Goal: Transaction & Acquisition: Purchase product/service

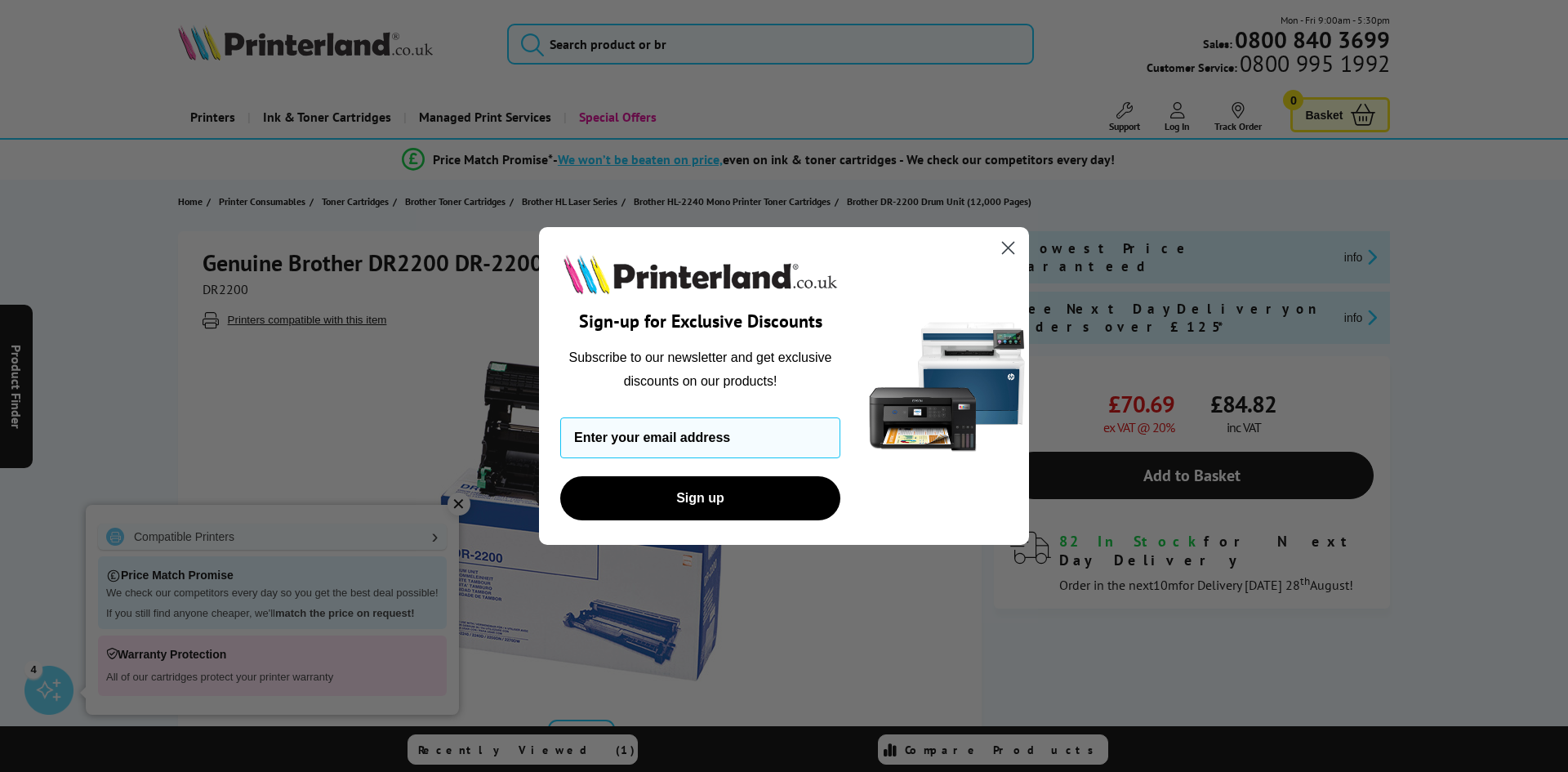
click at [1005, 244] on icon "Close dialog" at bounding box center [1009, 249] width 11 height 11
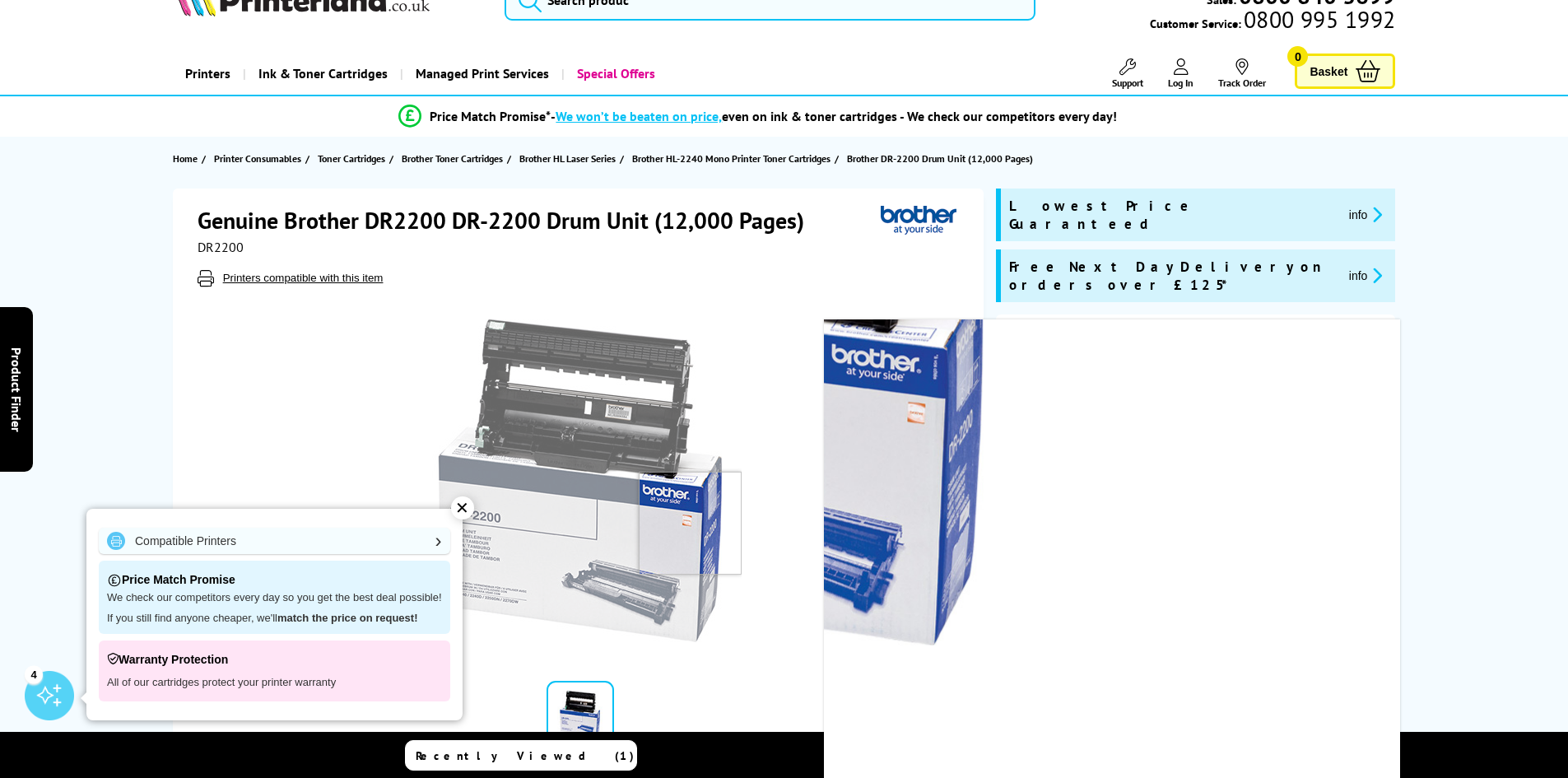
scroll to position [83, 0]
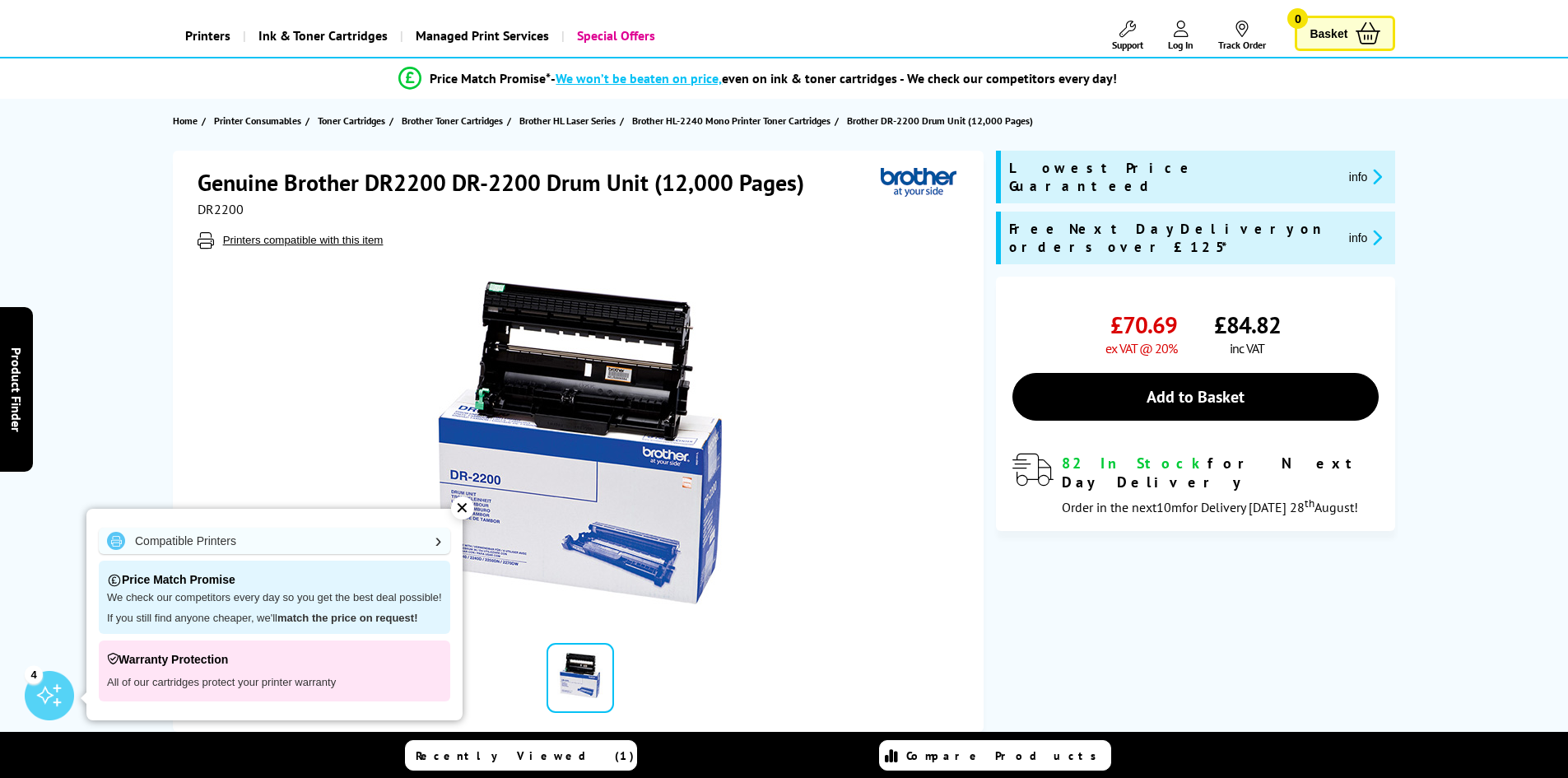
click at [460, 502] on div "✕" at bounding box center [463, 508] width 23 height 23
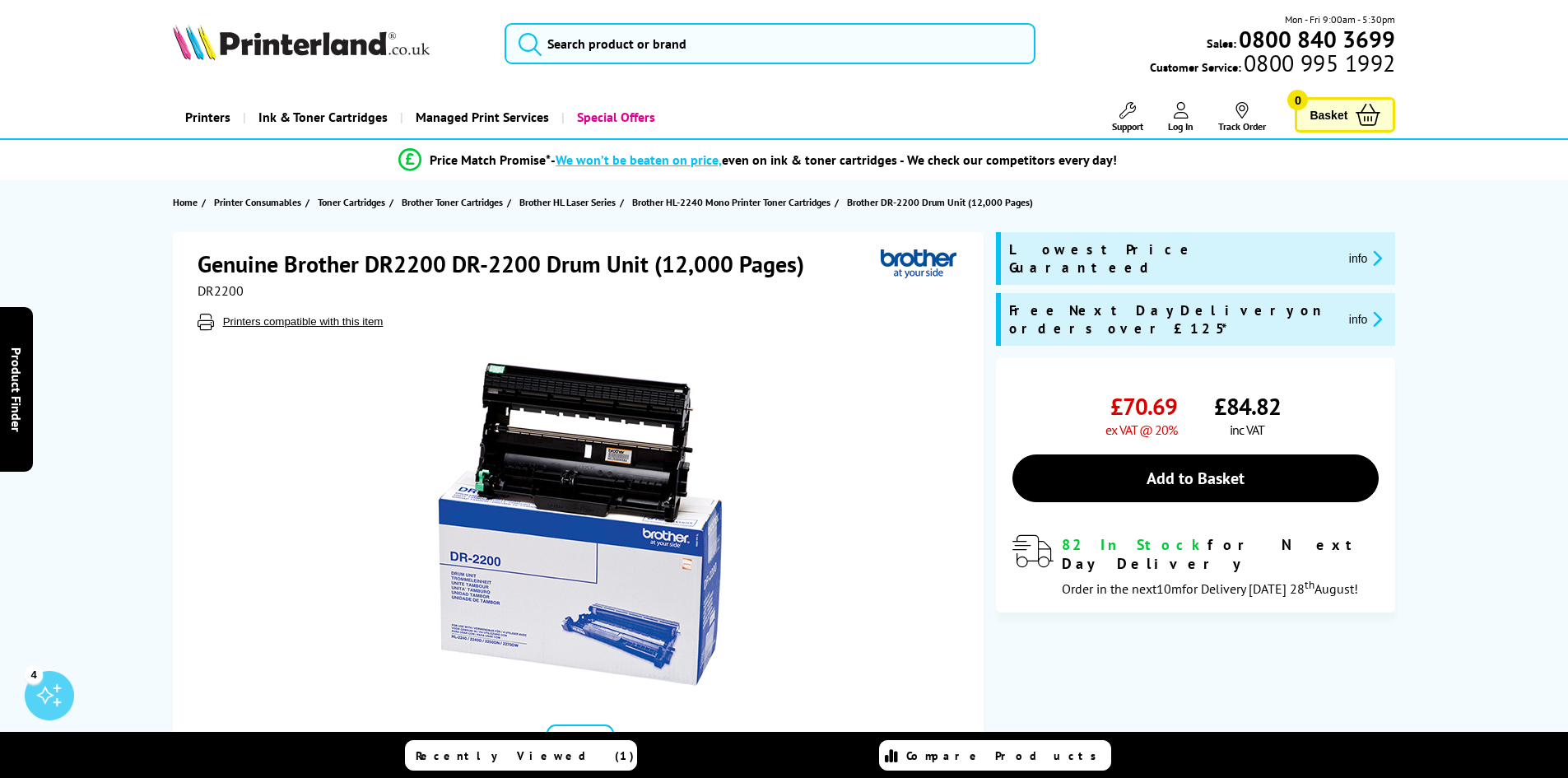
scroll to position [0, 0]
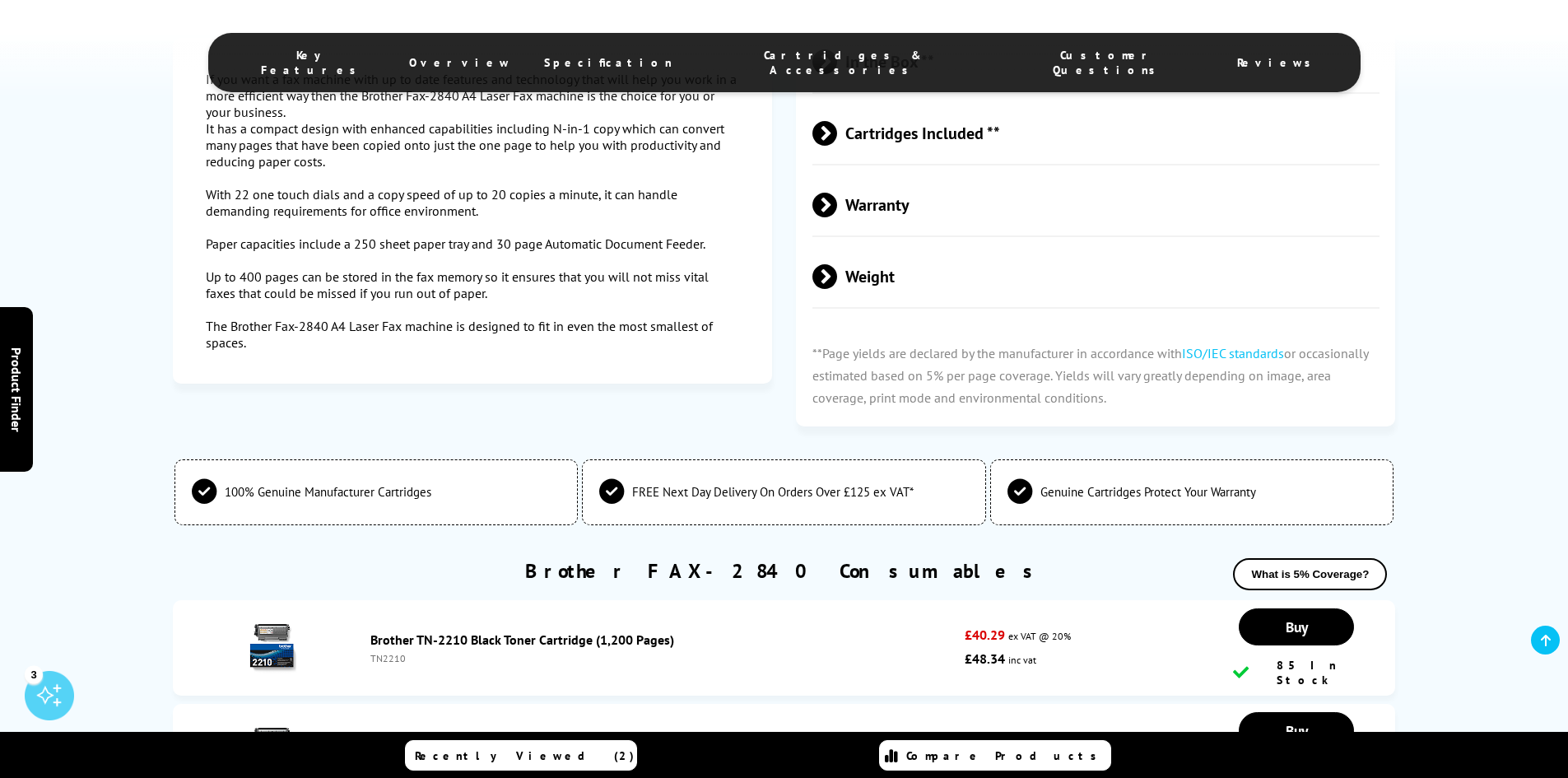
scroll to position [3212, 0]
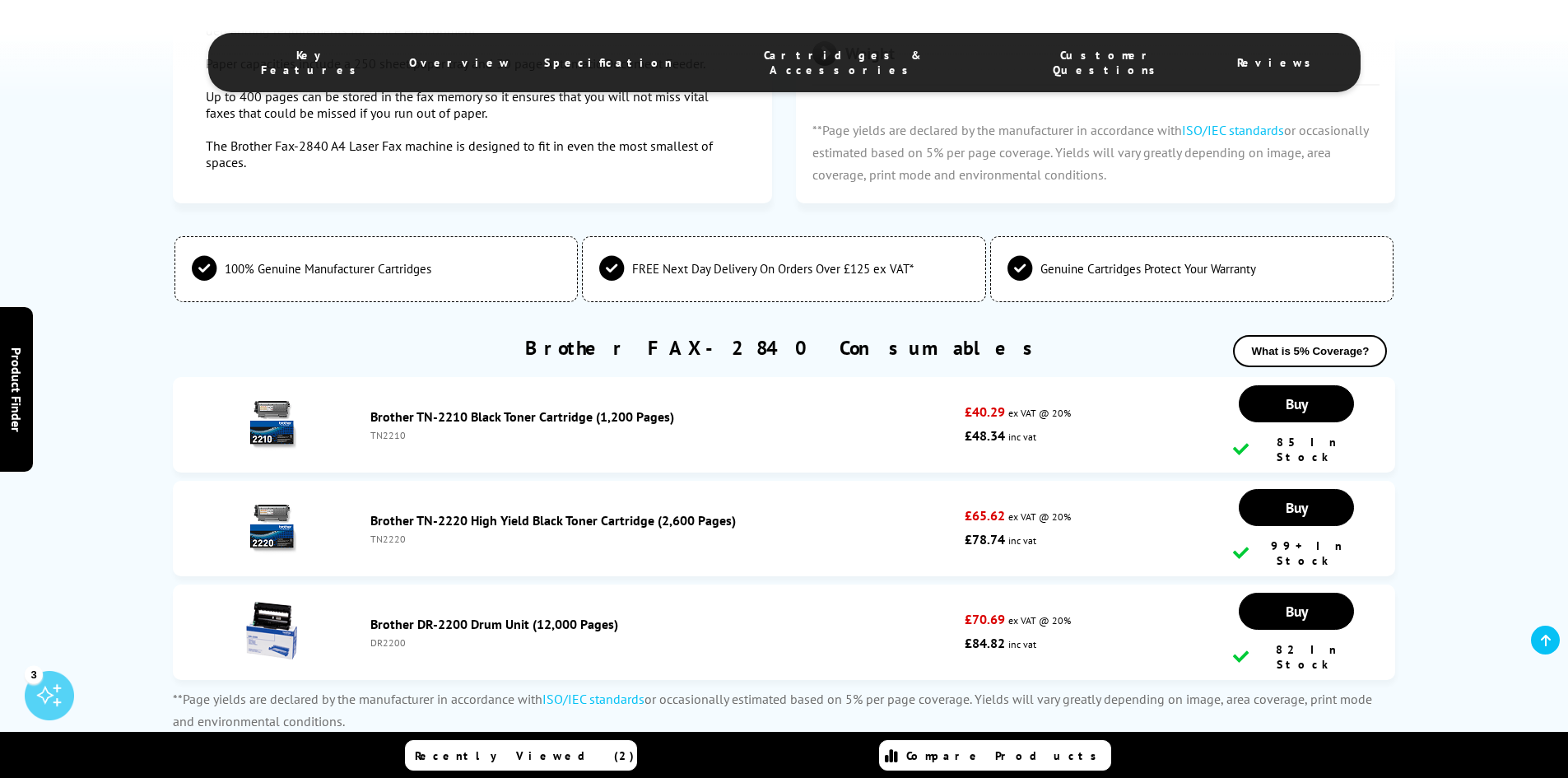
click at [434, 513] on link "Brother TN-2220 High Yield Black Toner Cartridge (2,600 Pages)" at bounding box center [553, 521] width 365 height 17
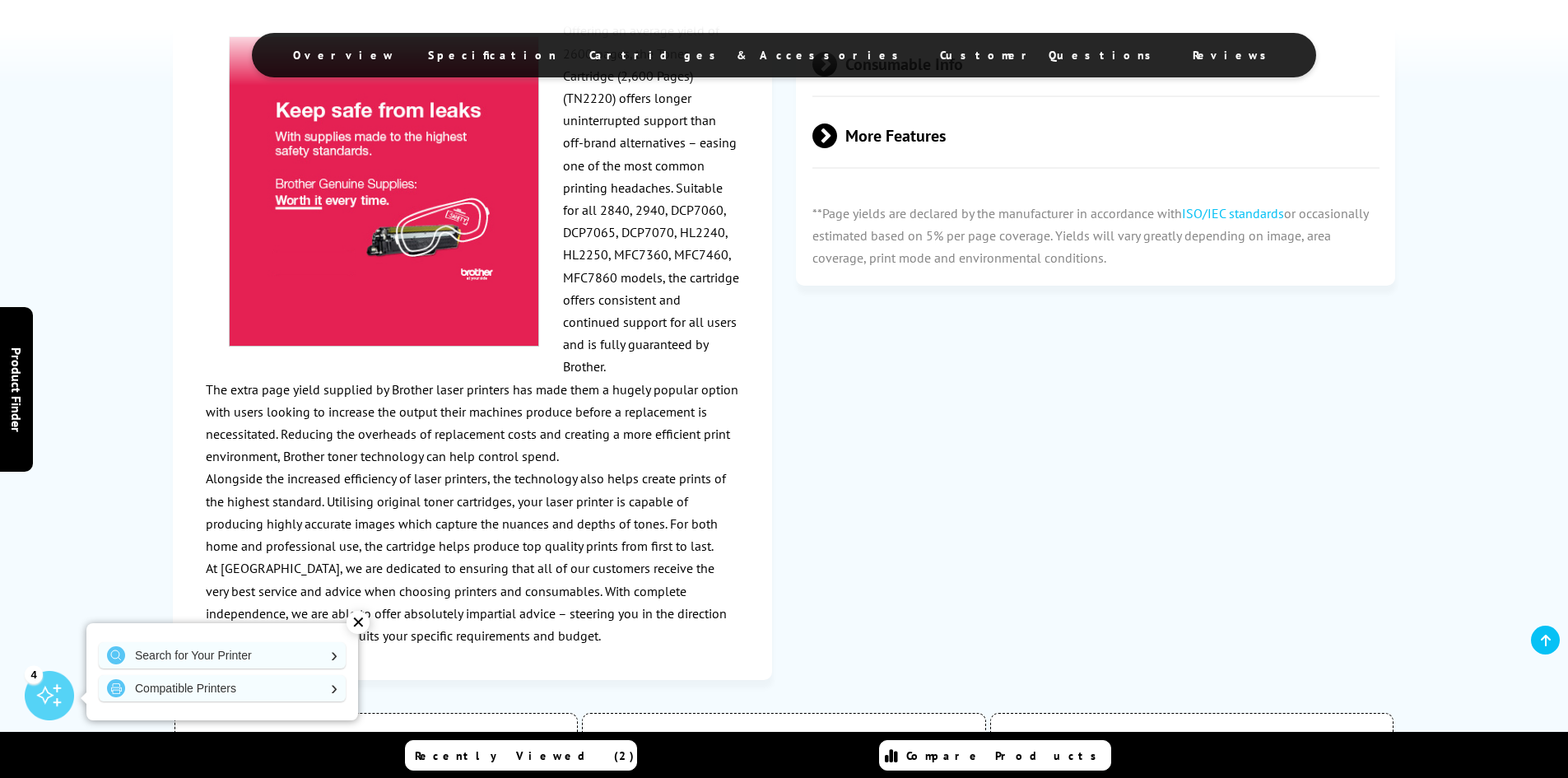
scroll to position [1482, 0]
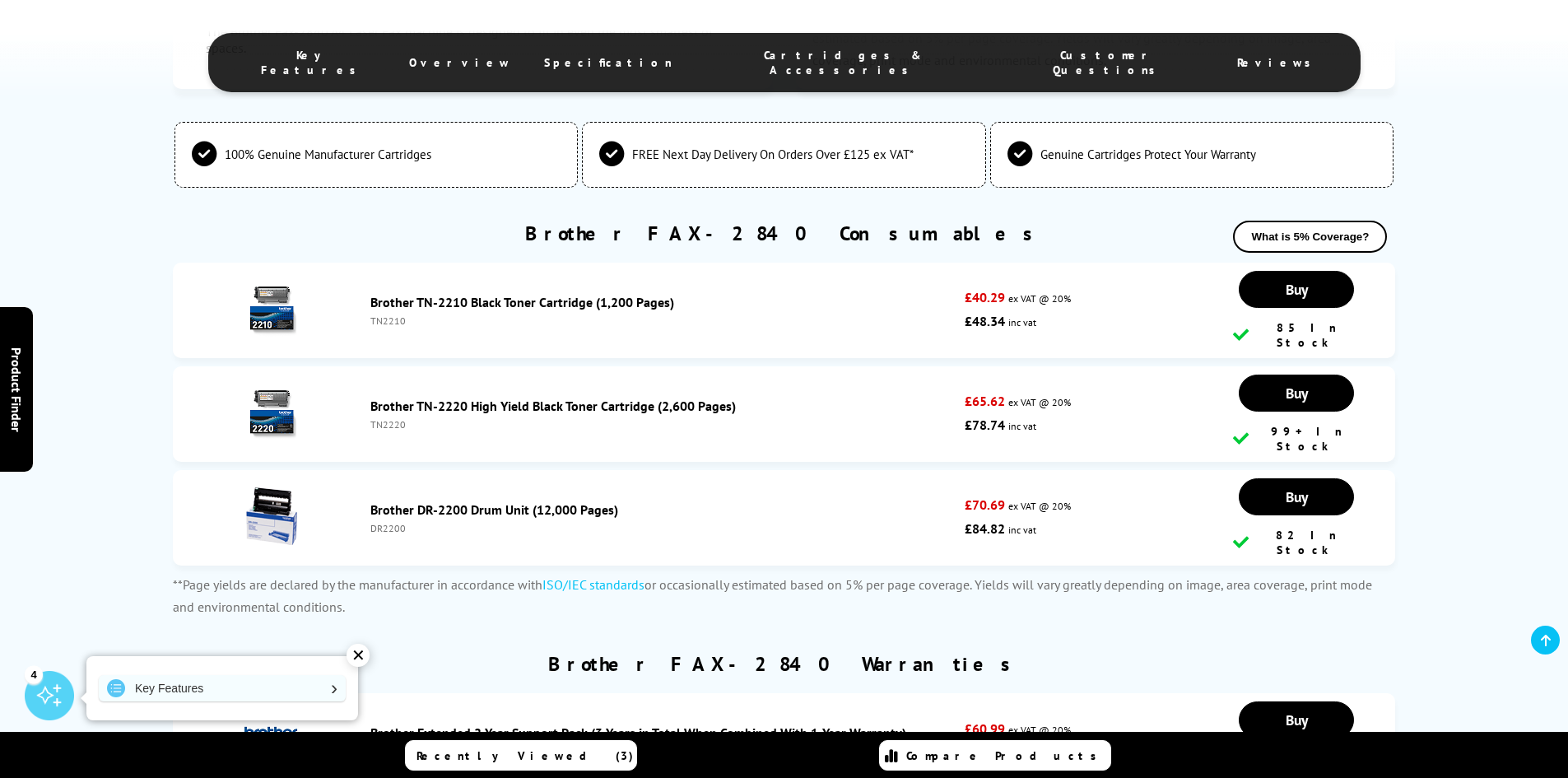
scroll to position [3458, 0]
